Goal: Task Accomplishment & Management: Use online tool/utility

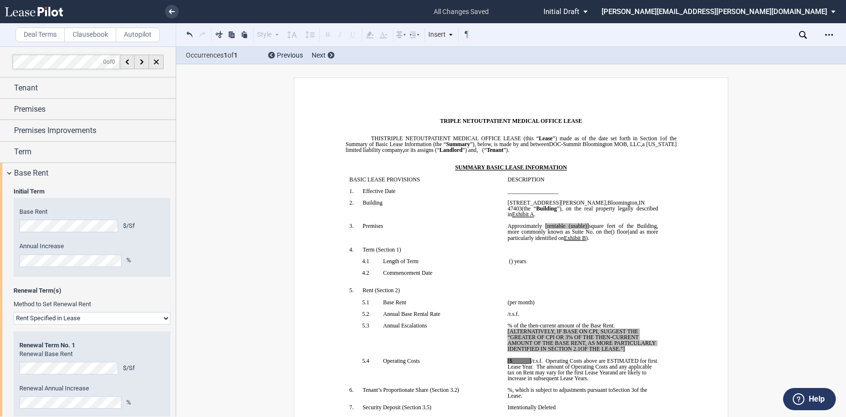
scroll to position [297, 0]
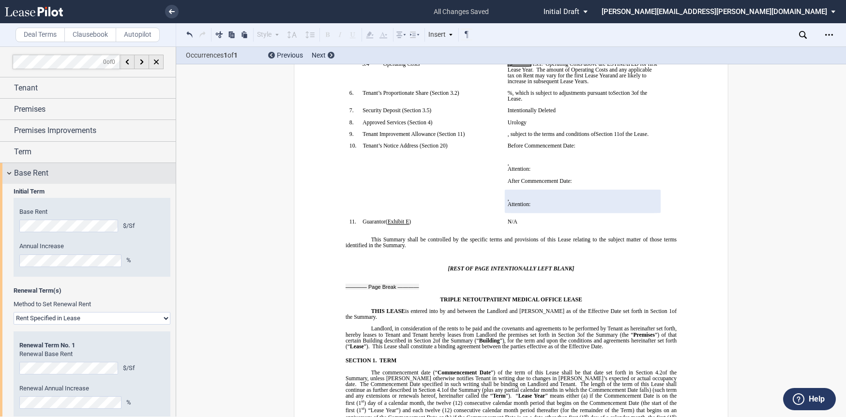
click at [12, 179] on div "Base Rent" at bounding box center [88, 173] width 176 height 21
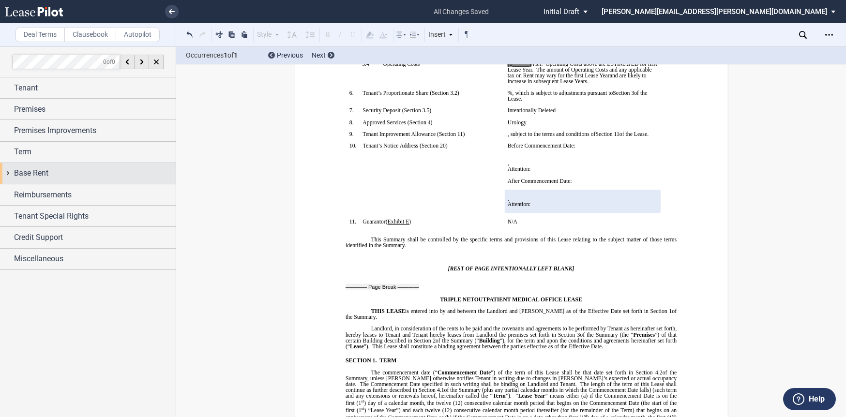
click at [9, 166] on div "Base Rent" at bounding box center [88, 173] width 176 height 21
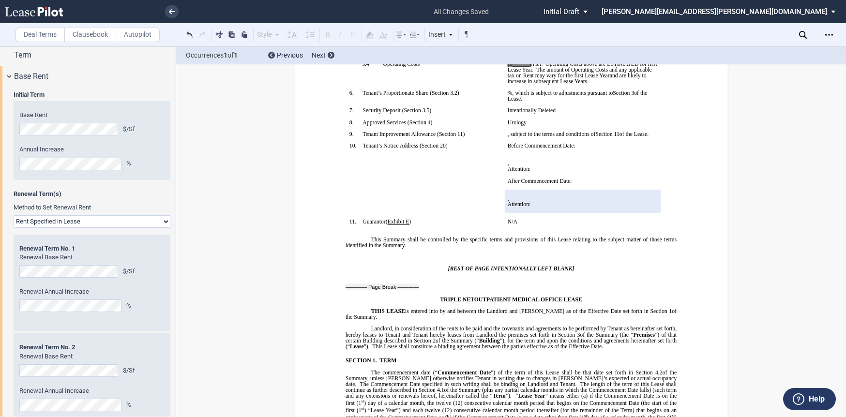
scroll to position [0, 0]
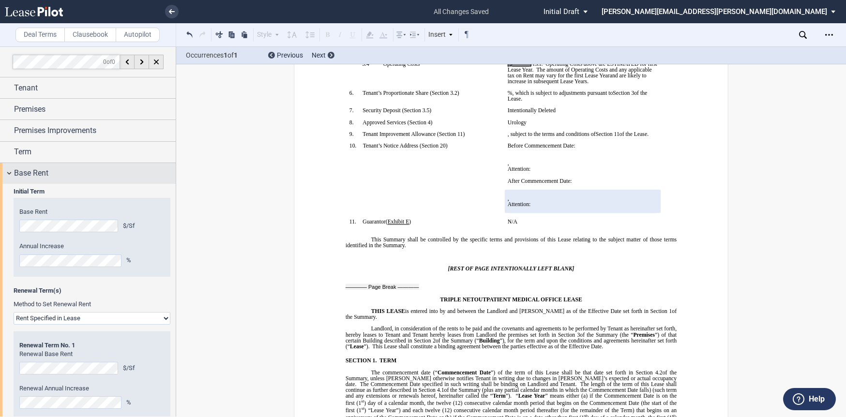
click at [11, 171] on div "Base Rent" at bounding box center [88, 173] width 176 height 21
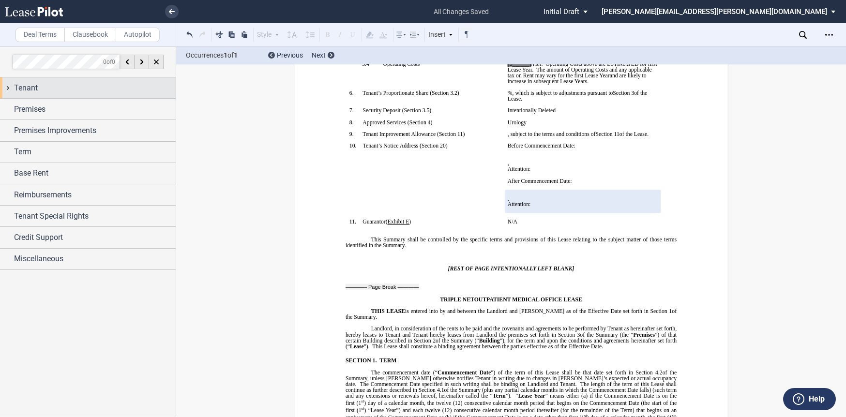
click at [9, 87] on div "Tenant" at bounding box center [88, 87] width 176 height 21
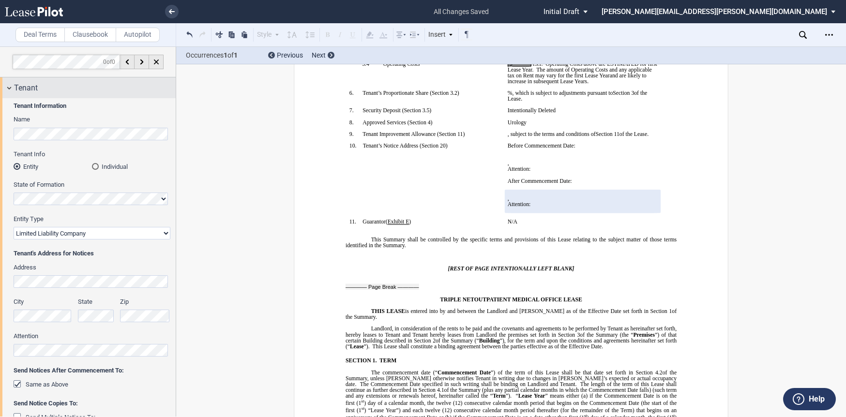
click at [9, 87] on div "Tenant" at bounding box center [88, 87] width 176 height 21
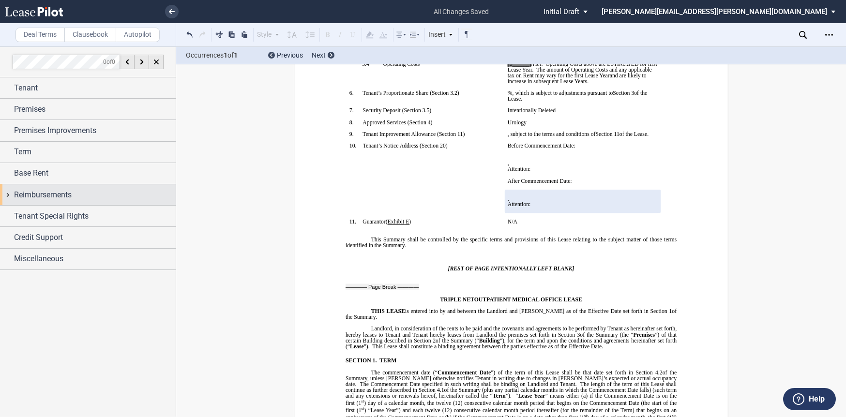
click at [12, 196] on div "Reimbursements" at bounding box center [88, 194] width 176 height 21
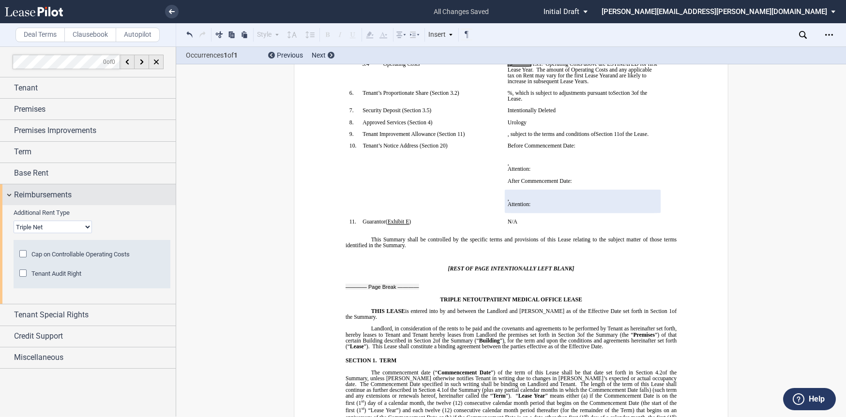
click at [12, 196] on div "Reimbursements" at bounding box center [88, 194] width 176 height 21
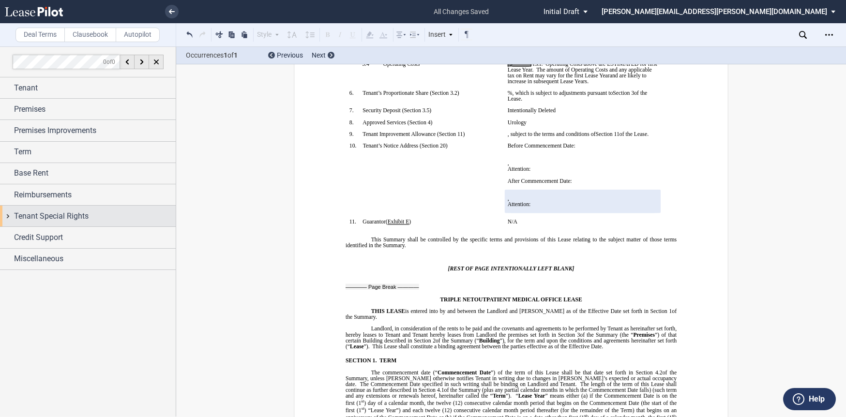
click at [12, 215] on div "Tenant Special Rights" at bounding box center [88, 216] width 176 height 21
click at [8, 218] on div "Tenant Special Rights" at bounding box center [88, 216] width 176 height 21
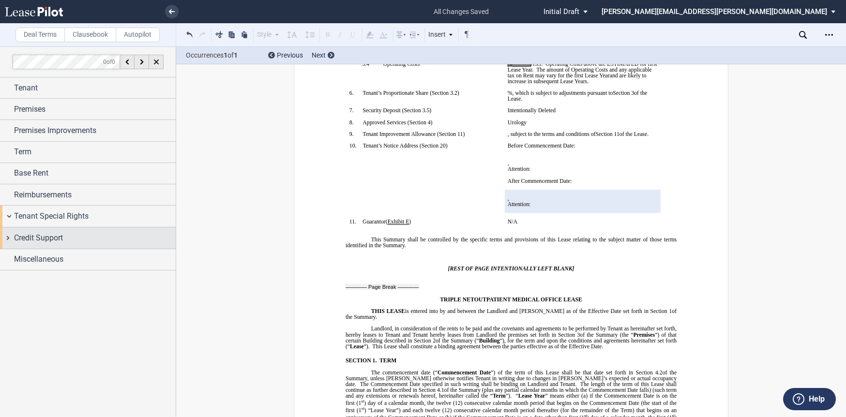
click at [8, 238] on div "Credit Support" at bounding box center [88, 237] width 176 height 21
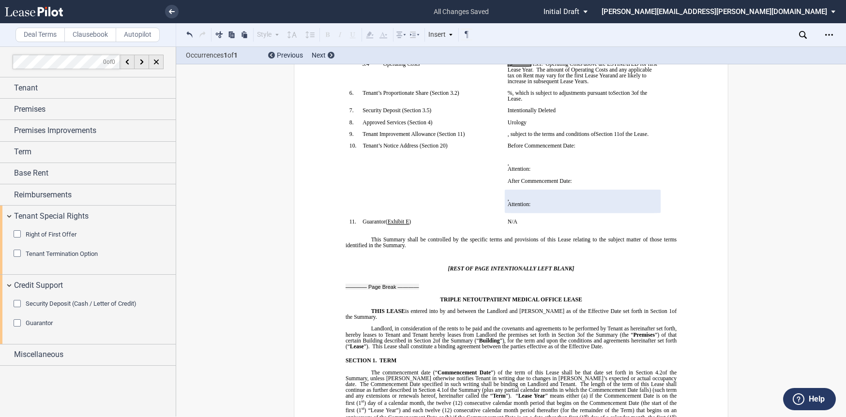
click at [15, 307] on div "Security Deposit (Cash / Letter of Credit)" at bounding box center [19, 305] width 10 height 10
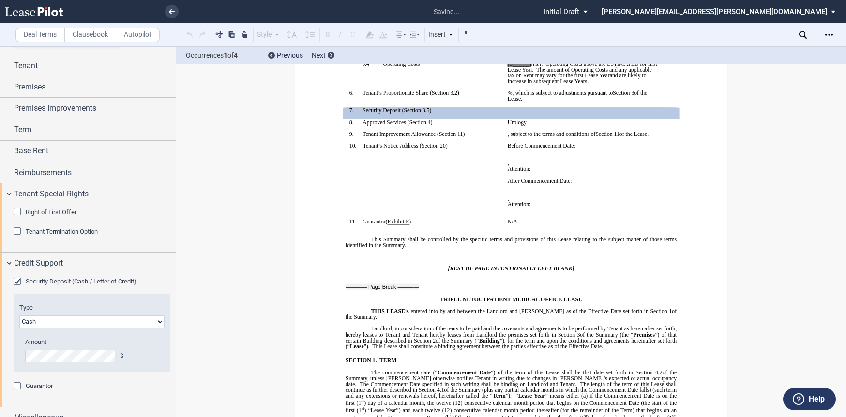
scroll to position [34, 0]
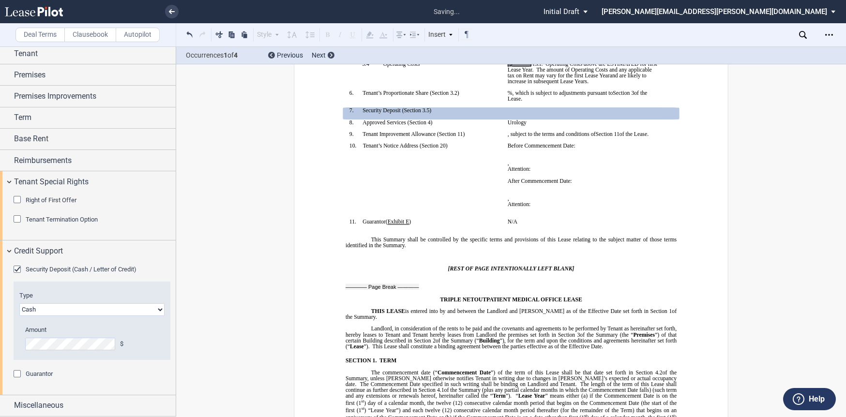
click at [86, 350] on div "Amount $" at bounding box center [85, 343] width 133 height 34
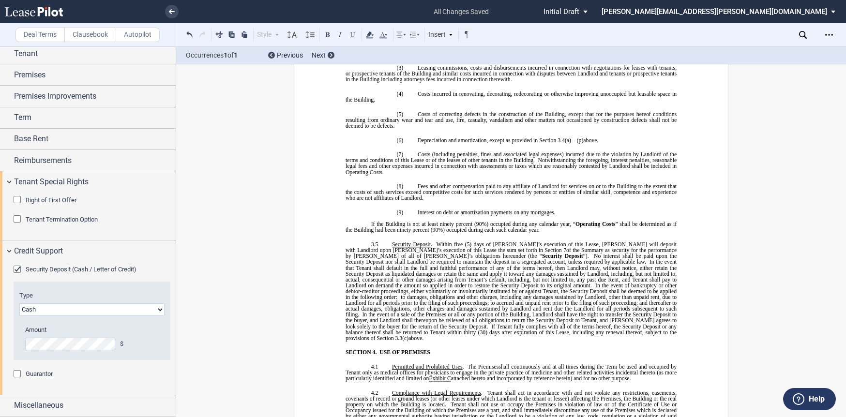
scroll to position [2175, 0]
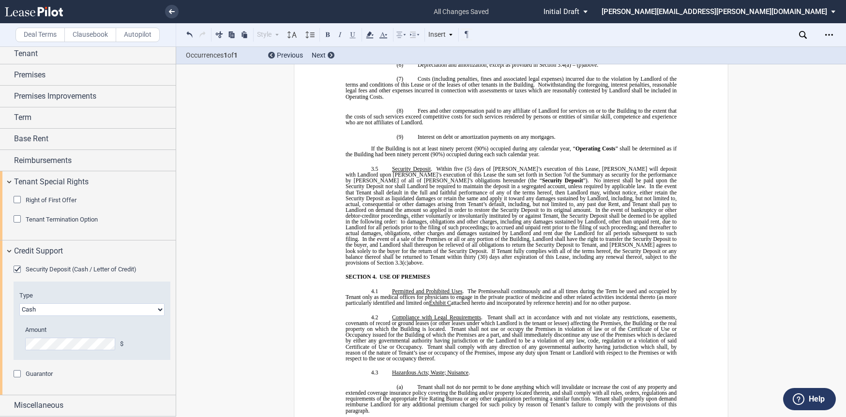
click at [571, 192] on span "In the event that Tenant shall default in the full and faithful performance of …" at bounding box center [512, 198] width 332 height 30
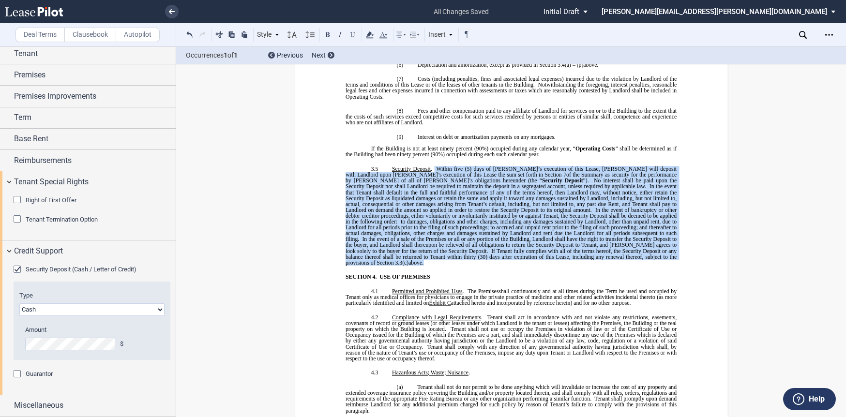
drag, startPoint x: 591, startPoint y: 253, endPoint x: 430, endPoint y: 165, distance: 183.2
click at [430, 166] on span "Security Deposit . Within five (5) days of [PERSON_NAME]’s execution of this Le…" at bounding box center [512, 216] width 332 height 100
copy span "Loremi dolo (8) sita co Adipis’e seddoeius te inci Utlab, Etdolo magn aliquae a…"
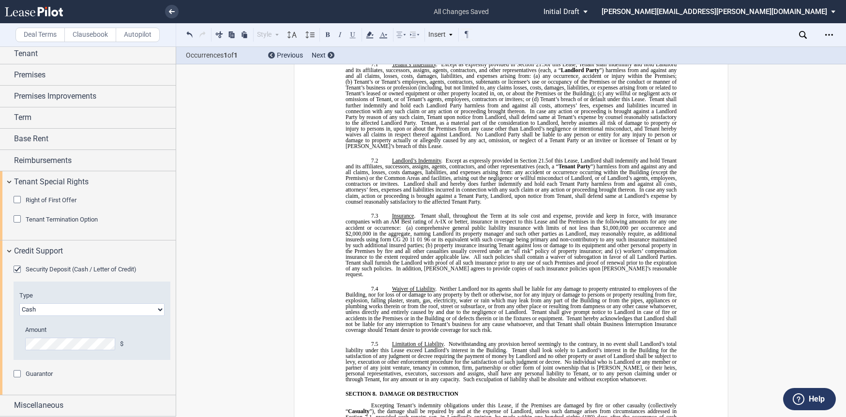
scroll to position [3772, 0]
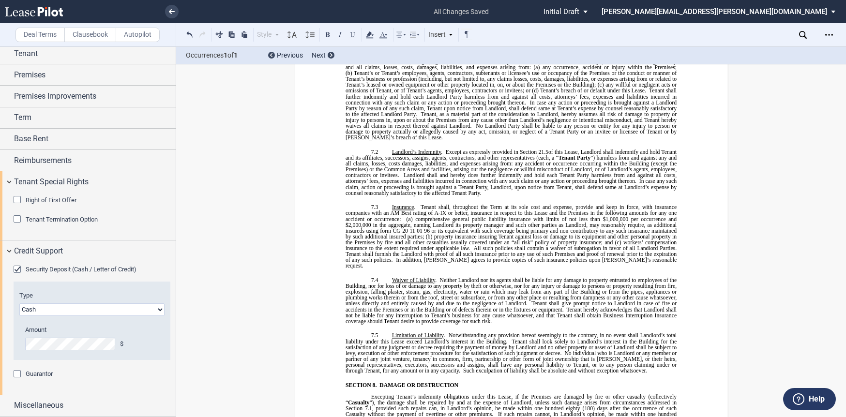
click at [592, 233] on span "property insurance insuring Tenant against loss or damage to its equipment and …" at bounding box center [512, 239] width 332 height 12
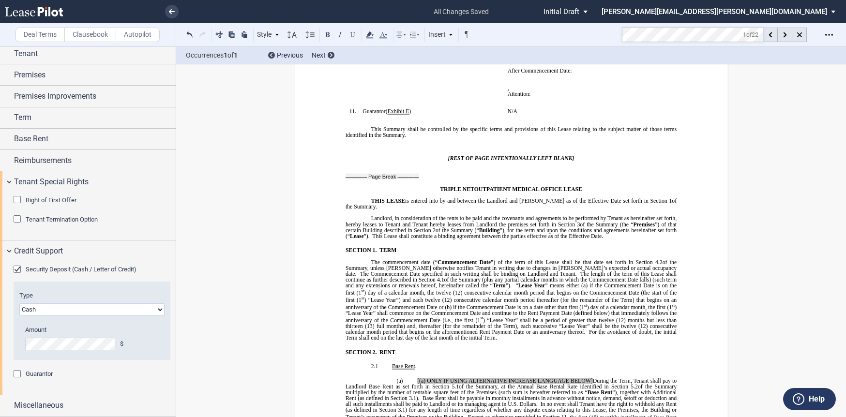
scroll to position [207, 0]
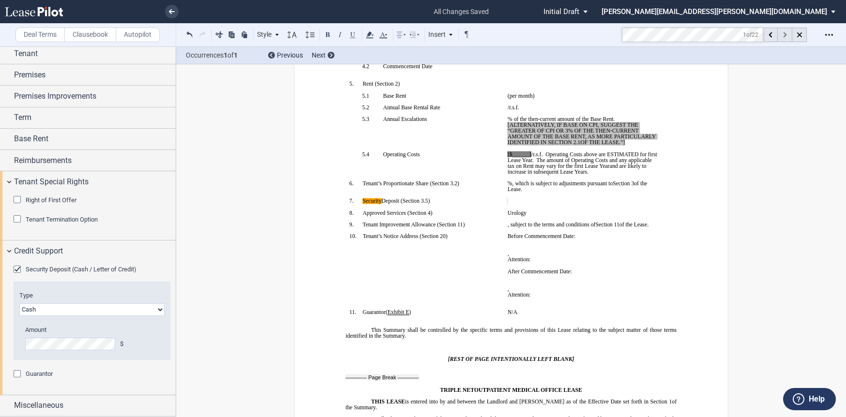
click at [781, 37] on div at bounding box center [785, 35] width 15 height 15
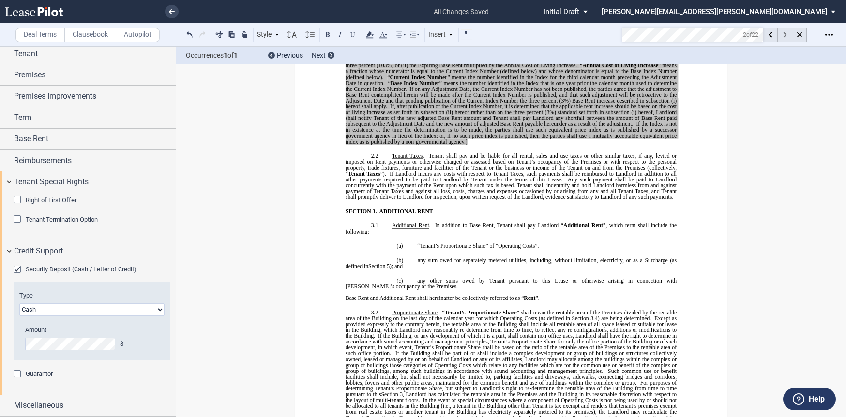
scroll to position [1302, 0]
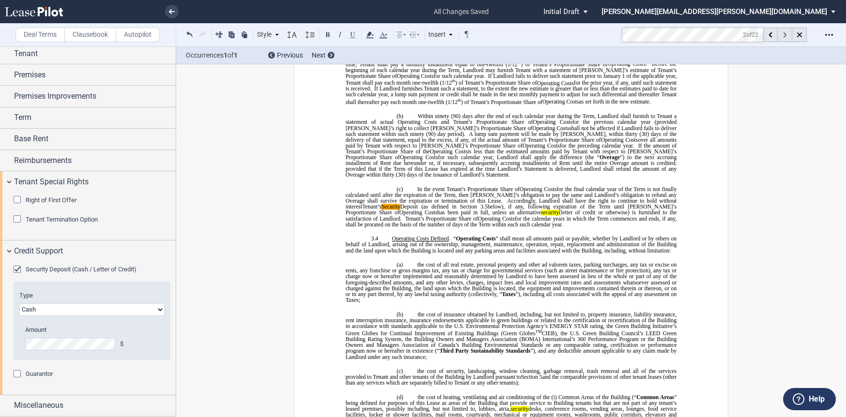
click at [781, 36] on div at bounding box center [785, 35] width 15 height 15
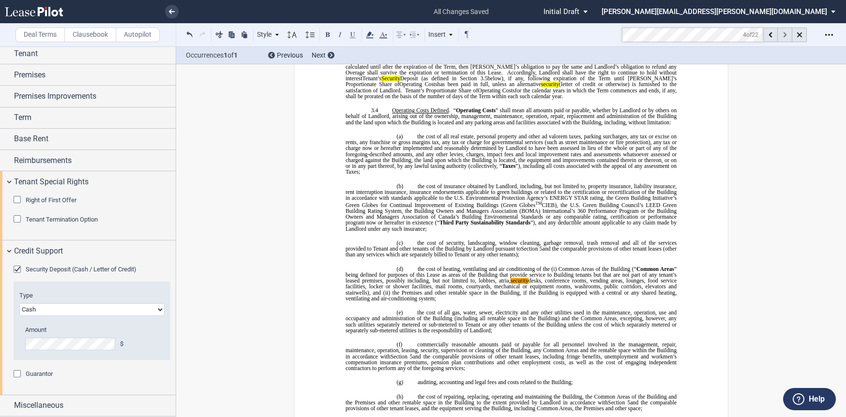
scroll to position [1504, 0]
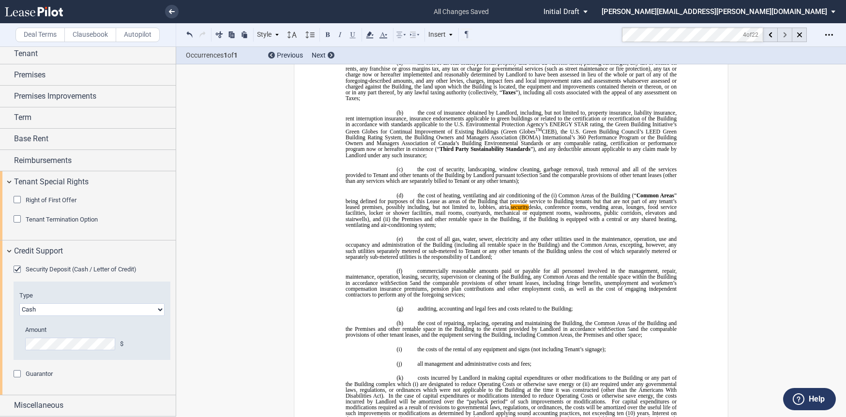
click at [781, 36] on div at bounding box center [785, 35] width 15 height 15
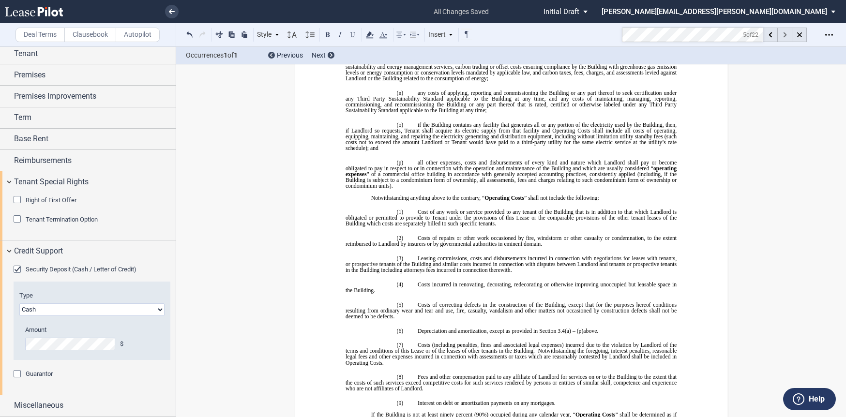
scroll to position [2137, 0]
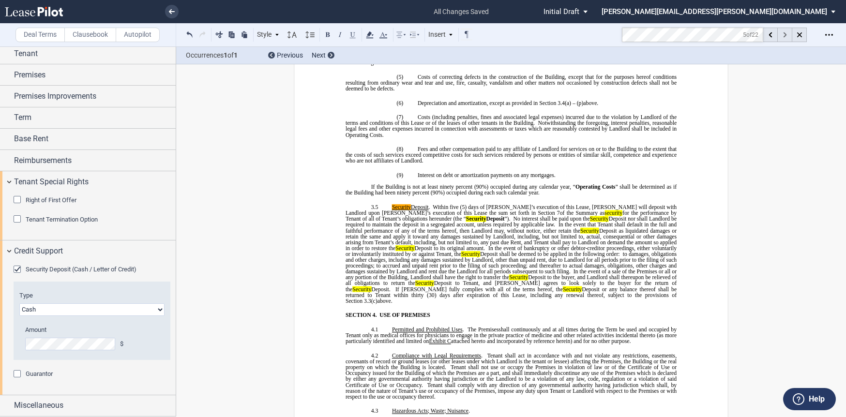
click at [781, 36] on div at bounding box center [785, 35] width 15 height 15
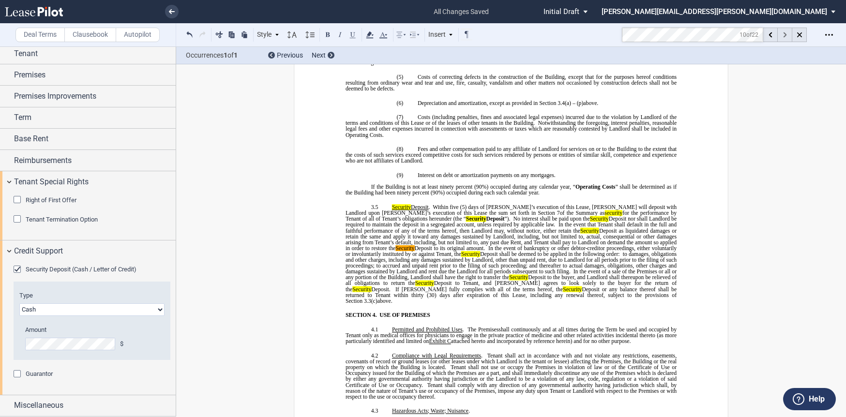
click at [781, 36] on div at bounding box center [785, 35] width 15 height 15
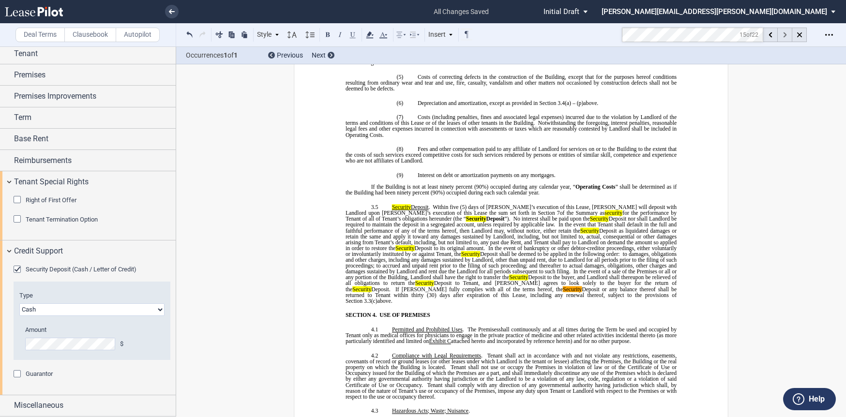
click at [781, 36] on div at bounding box center [785, 35] width 15 height 15
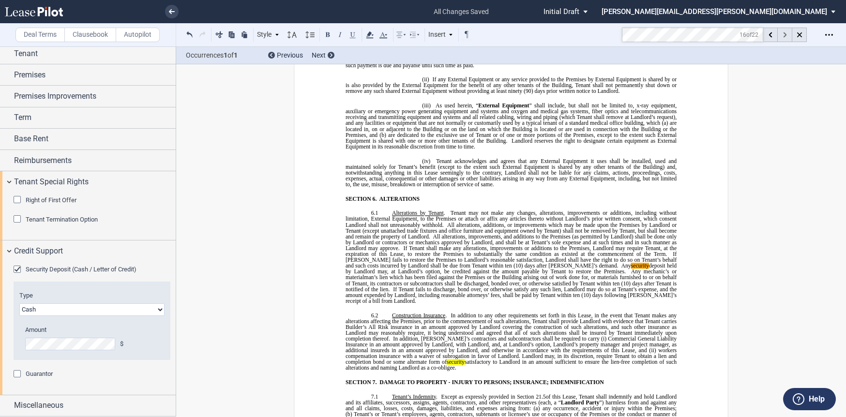
scroll to position [3478, 0]
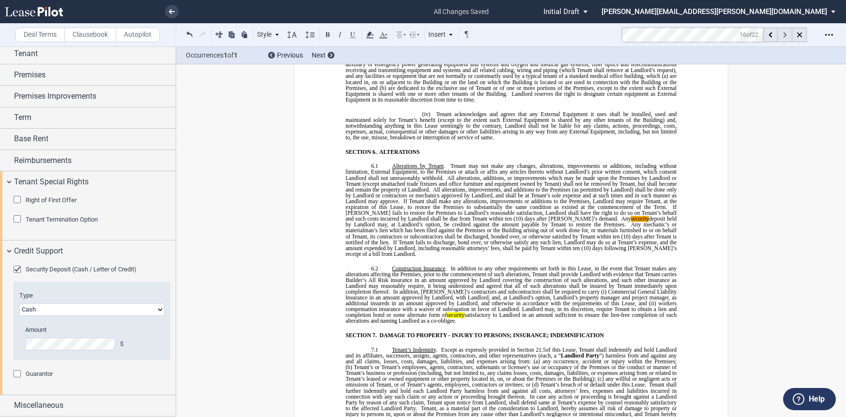
click at [785, 37] on icon at bounding box center [784, 34] width 3 height 5
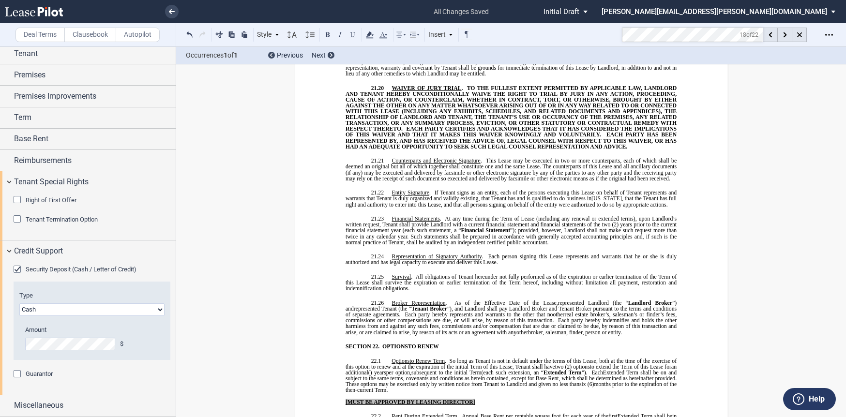
scroll to position [7626, 0]
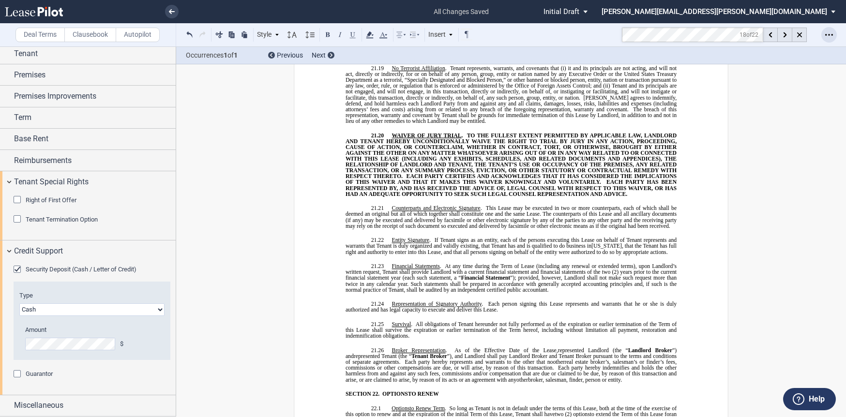
click at [831, 32] on icon "Open Lease options menu" at bounding box center [829, 35] width 8 height 8
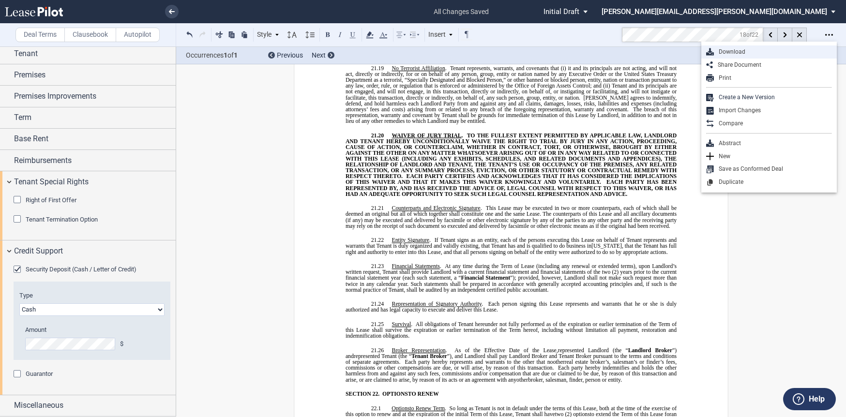
click at [748, 52] on div "Download" at bounding box center [773, 52] width 118 height 8
